Goal: Task Accomplishment & Management: Complete application form

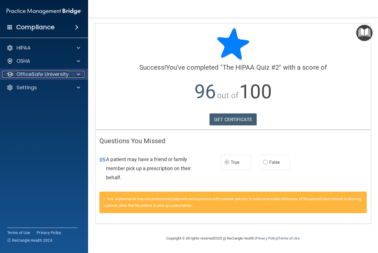
click at [59, 76] on p "OfficeSafe University" at bounding box center [43, 74] width 52 height 7
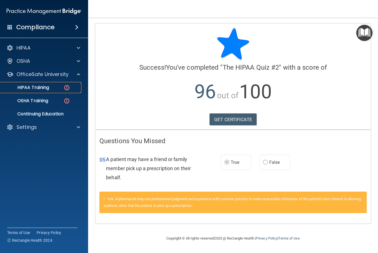
click at [65, 89] on img at bounding box center [66, 87] width 7 height 7
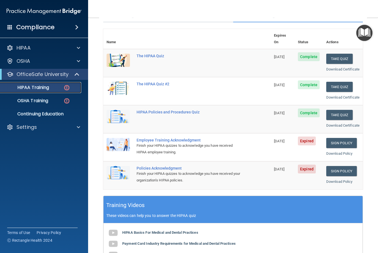
scroll to position [83, 0]
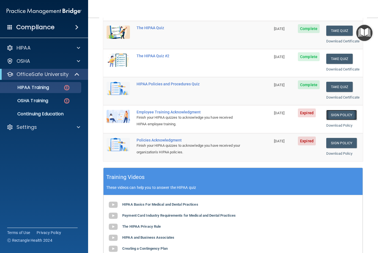
click at [334, 120] on link "Sign Policy" at bounding box center [341, 115] width 31 height 10
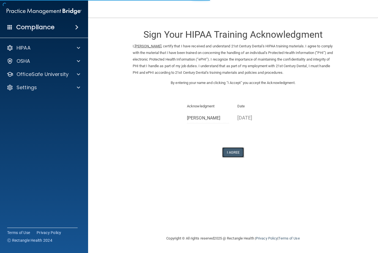
click at [227, 153] on button "I Agree" at bounding box center [233, 152] width 22 height 10
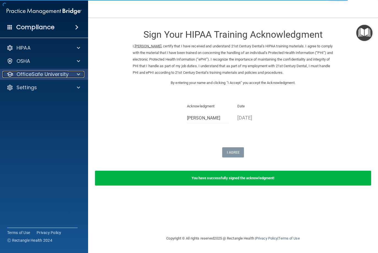
click at [77, 75] on span at bounding box center [78, 74] width 3 height 7
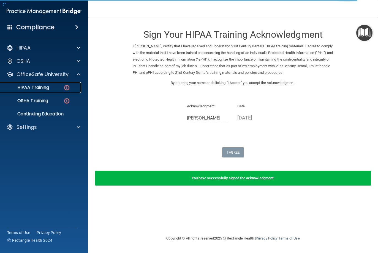
click at [54, 89] on div "HIPAA Training" at bounding box center [41, 88] width 75 height 6
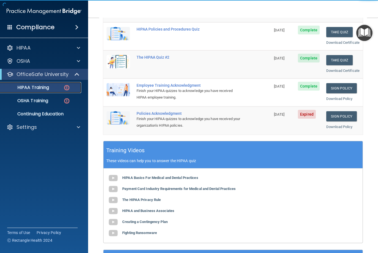
scroll to position [110, 0]
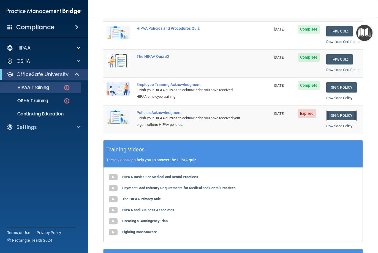
click at [335, 120] on link "Sign Policy" at bounding box center [341, 115] width 31 height 10
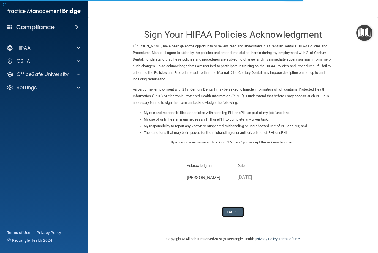
click at [233, 210] on button "I Agree" at bounding box center [233, 212] width 22 height 10
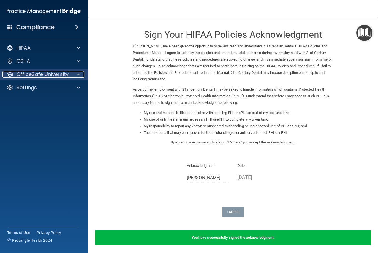
click at [61, 75] on p "OfficeSafe University" at bounding box center [43, 74] width 52 height 7
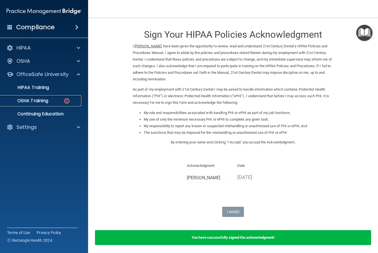
click at [33, 102] on p "OSHA Training" at bounding box center [26, 101] width 45 height 6
